Goal: Information Seeking & Learning: Learn about a topic

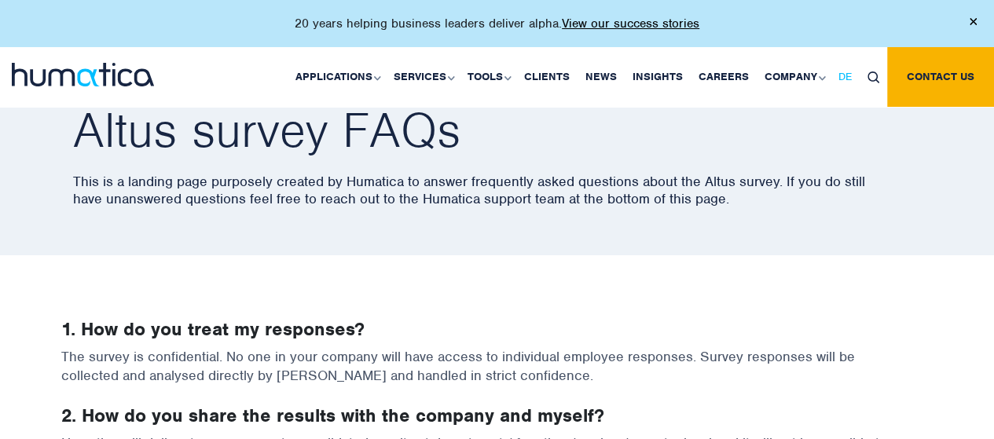
click at [843, 76] on span "DE" at bounding box center [845, 76] width 13 height 13
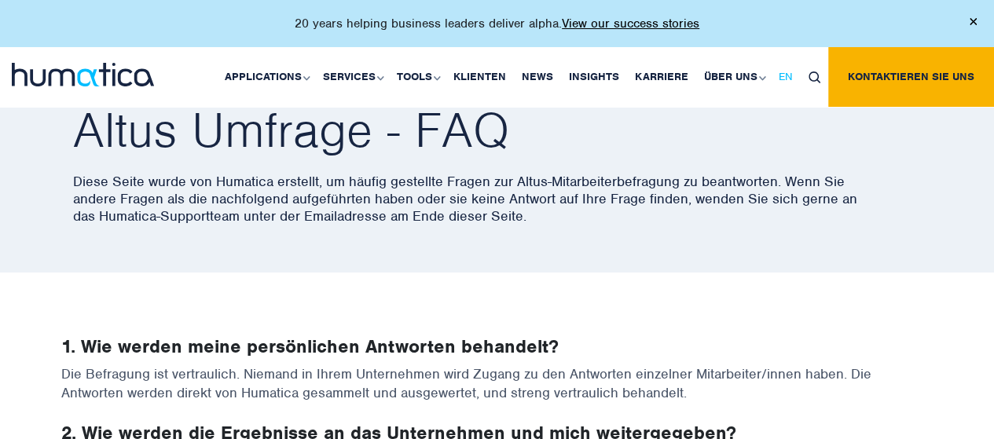
click at [788, 76] on span "EN" at bounding box center [786, 76] width 14 height 13
